Goal: Check status: Check status

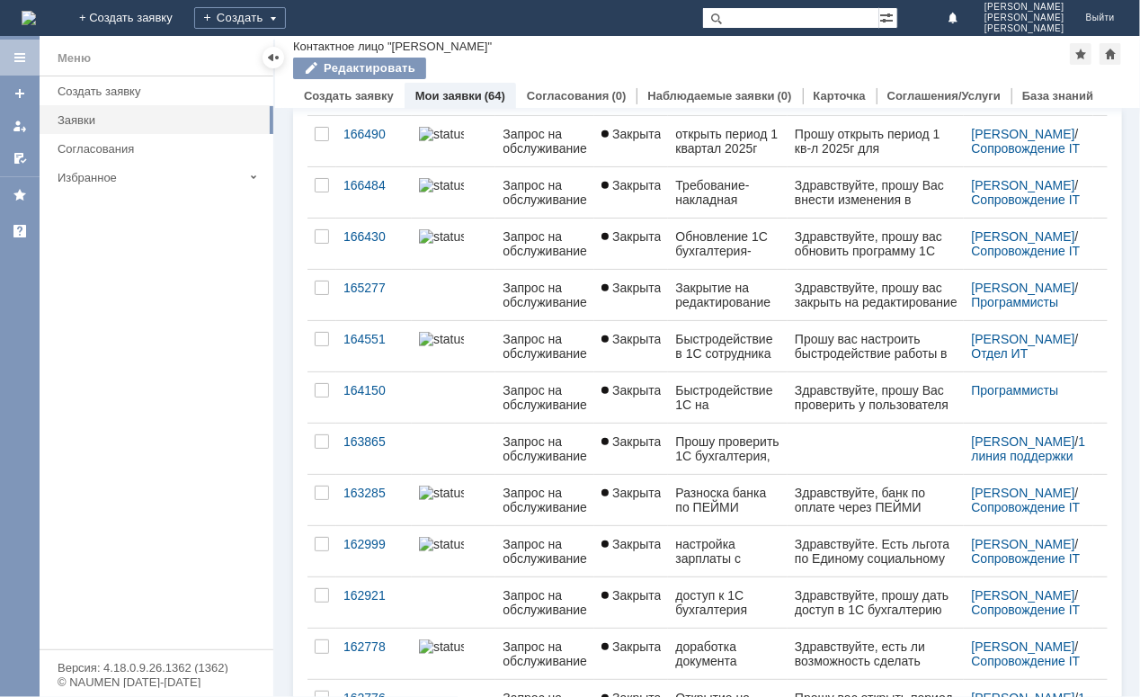
scroll to position [408, 0]
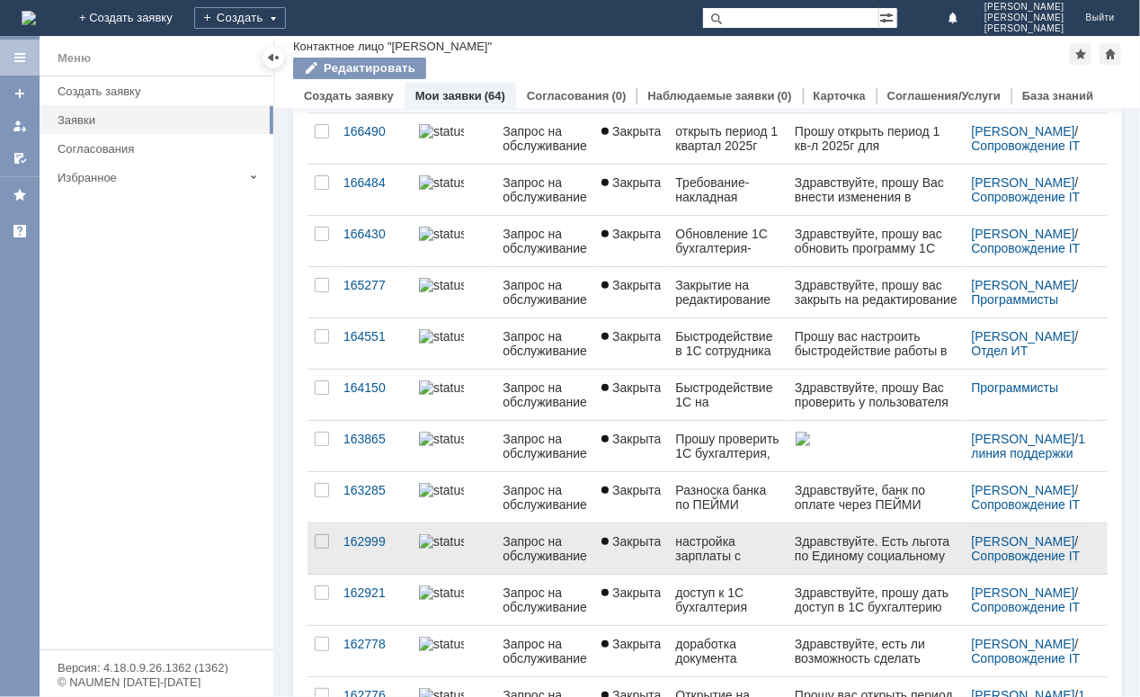
click at [548, 536] on div "Запрос на обслуживание" at bounding box center [545, 548] width 85 height 29
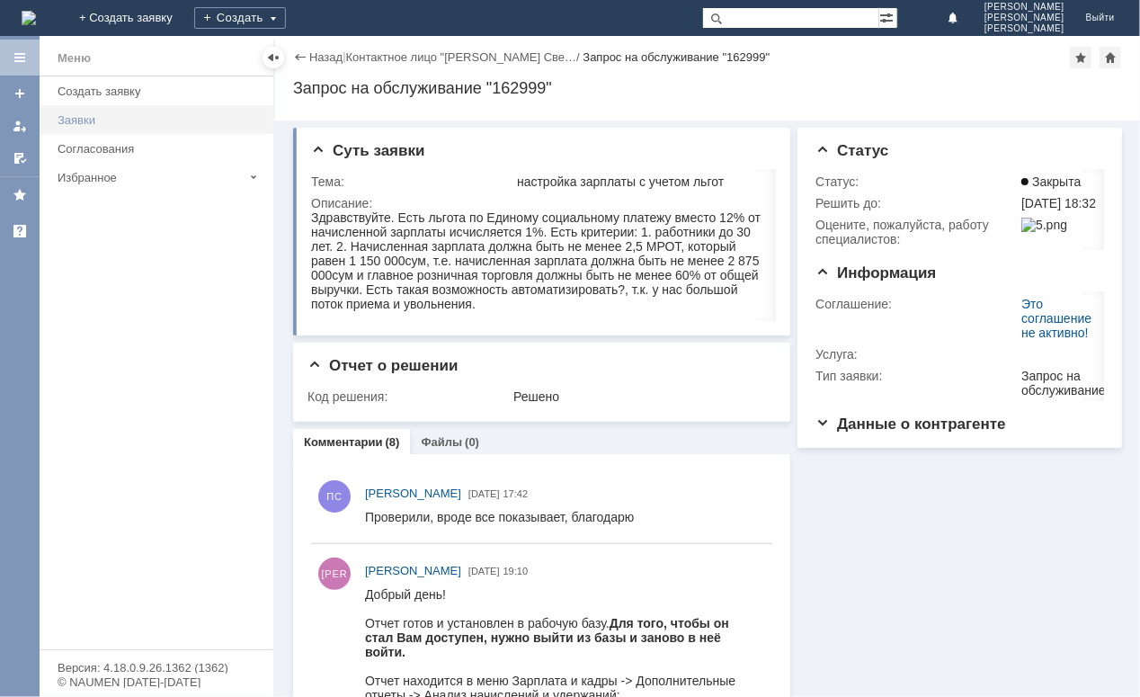
click at [91, 126] on div "Заявки" at bounding box center [160, 119] width 205 height 13
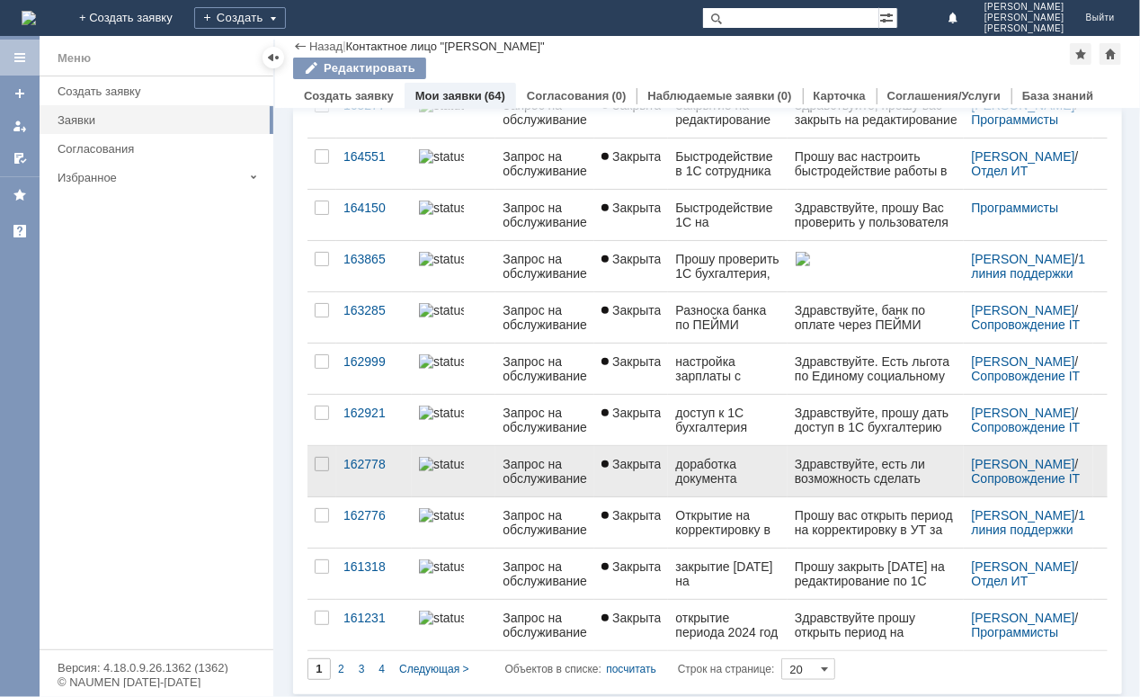
click at [523, 460] on div "Запрос на обслуживание" at bounding box center [545, 471] width 85 height 29
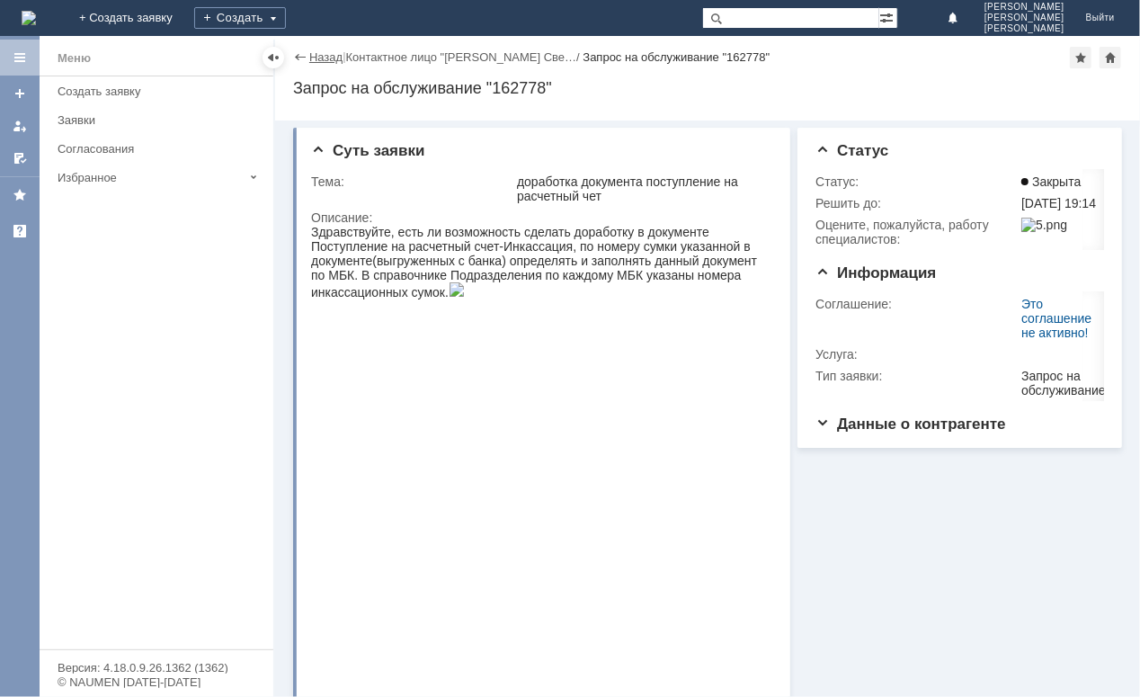
click at [317, 51] on link "Назад" at bounding box center [325, 56] width 33 height 13
